Goal: Transaction & Acquisition: Purchase product/service

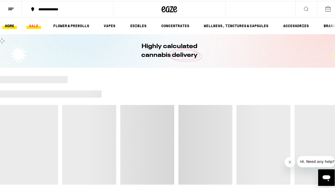
click at [34, 23] on link "SALE" at bounding box center [33, 25] width 15 height 6
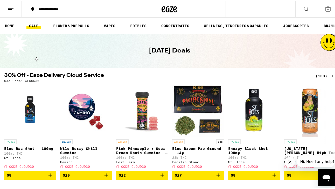
click at [322, 74] on div "(138)" at bounding box center [324, 75] width 19 height 6
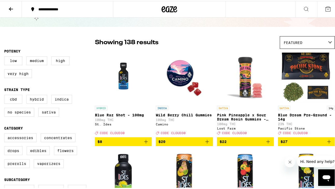
scroll to position [25, 0]
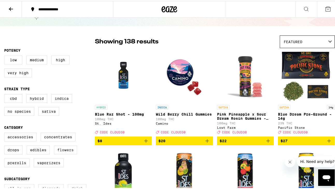
click at [74, 154] on label "Flowers" at bounding box center [65, 149] width 23 height 9
click at [5, 133] on input "Flowers" at bounding box center [5, 133] width 0 height 0
checkbox input "true"
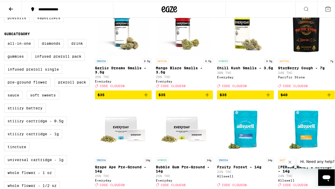
scroll to position [131, 0]
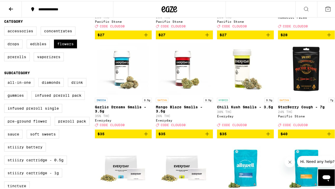
click at [265, 136] on icon "Add to bag" at bounding box center [268, 133] width 6 height 6
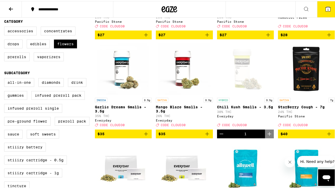
scroll to position [148, 0]
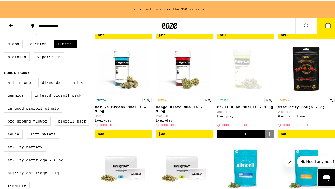
click at [219, 136] on icon "Decrement" at bounding box center [221, 133] width 6 height 6
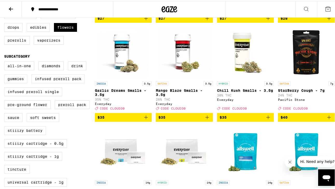
scroll to position [131, 0]
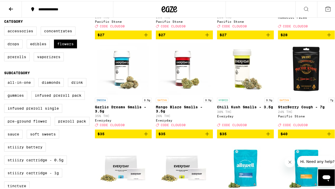
click at [245, 82] on img "Open page for Chill Kush Smalls - 3.5g from Everyday" at bounding box center [245, 68] width 52 height 52
click at [205, 136] on icon "Add to bag" at bounding box center [207, 133] width 6 height 6
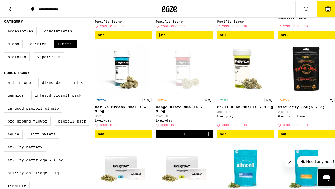
scroll to position [148, 0]
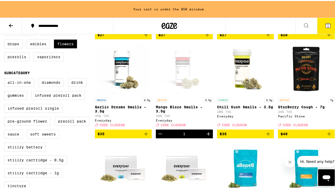
click at [206, 135] on icon "Increment" at bounding box center [208, 133] width 4 height 4
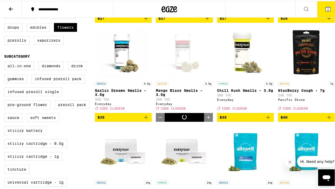
scroll to position [131, 0]
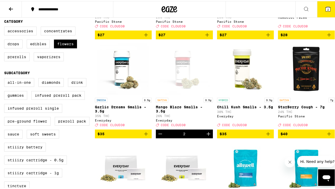
click at [144, 136] on icon "Add to bag" at bounding box center [146, 133] width 6 height 6
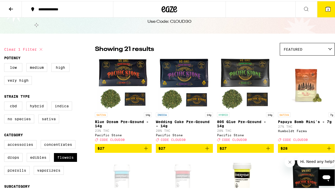
scroll to position [0, 0]
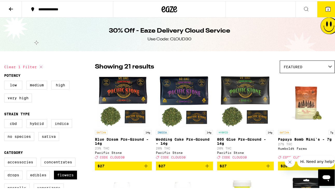
click at [325, 10] on icon at bounding box center [327, 8] width 5 height 5
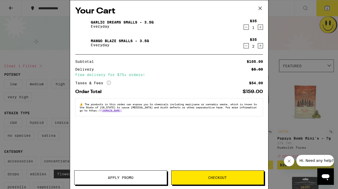
click at [122, 179] on span "Apply Promo" at bounding box center [121, 178] width 26 height 4
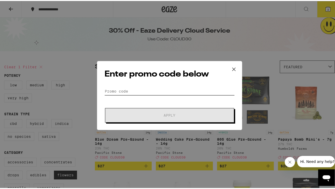
click at [123, 88] on input "Promo Code" at bounding box center [169, 90] width 130 height 8
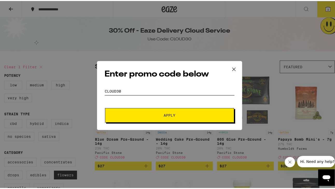
type input "cloud30"
click at [143, 123] on div "Enter promo code below Promo Code cloud30 Apply" at bounding box center [169, 94] width 145 height 69
click at [144, 115] on span "Apply" at bounding box center [169, 115] width 93 height 4
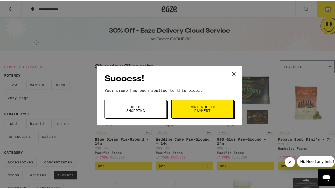
click at [186, 114] on button "Continue to payment" at bounding box center [202, 108] width 62 height 18
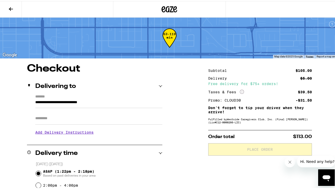
click at [42, 119] on input "Apt/Suite" at bounding box center [98, 117] width 127 height 12
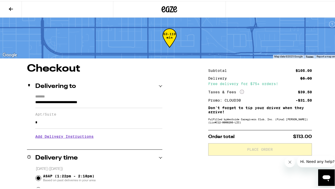
type input "*"
click at [290, 163] on icon "Close message from company" at bounding box center [289, 162] width 4 height 4
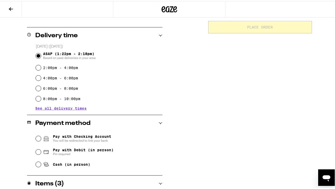
scroll to position [162, 0]
